Goal: Transaction & Acquisition: Purchase product/service

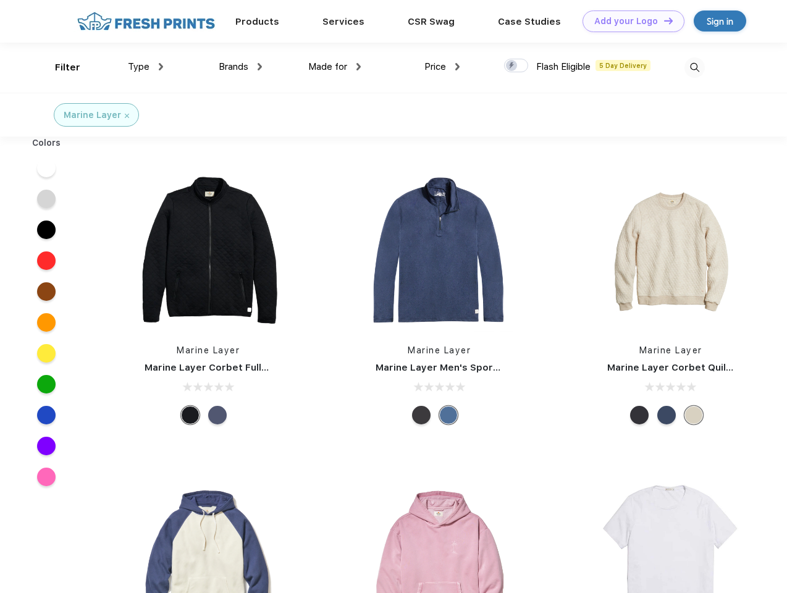
scroll to position [1, 0]
click at [629, 21] on link "Add your Logo Design Tool" at bounding box center [633, 21] width 102 height 22
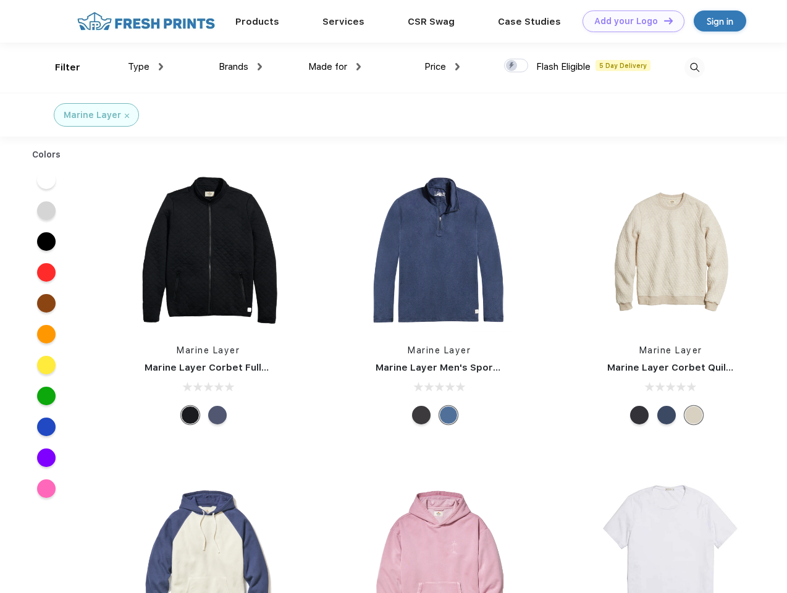
click at [0, 0] on div "Design Tool" at bounding box center [0, 0] width 0 height 0
click at [663, 20] on link "Add your Logo Design Tool" at bounding box center [633, 21] width 102 height 22
click at [59, 67] on div "Filter" at bounding box center [67, 68] width 25 height 14
click at [146, 67] on span "Type" at bounding box center [139, 66] width 22 height 11
click at [240, 67] on span "Brands" at bounding box center [234, 66] width 30 height 11
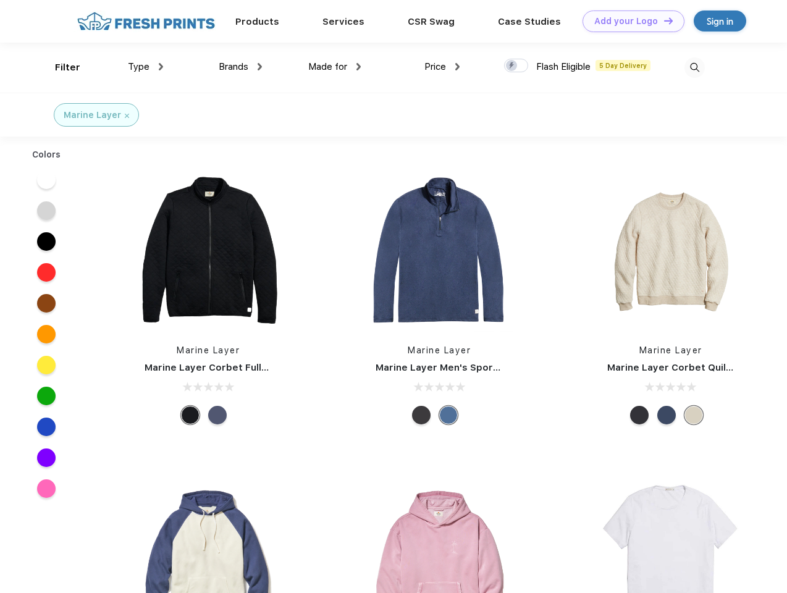
click at [335, 67] on span "Made for" at bounding box center [327, 66] width 39 height 11
click at [442, 67] on span "Price" at bounding box center [435, 66] width 22 height 11
click at [516, 66] on div at bounding box center [516, 66] width 24 height 14
click at [512, 66] on input "checkbox" at bounding box center [508, 62] width 8 height 8
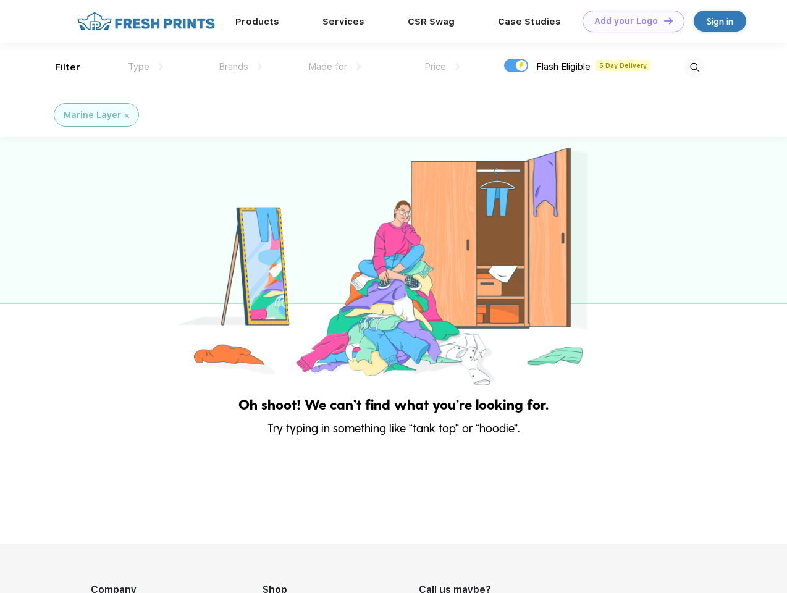
click at [694, 67] on img at bounding box center [694, 67] width 20 height 20
